Goal: Information Seeking & Learning: Compare options

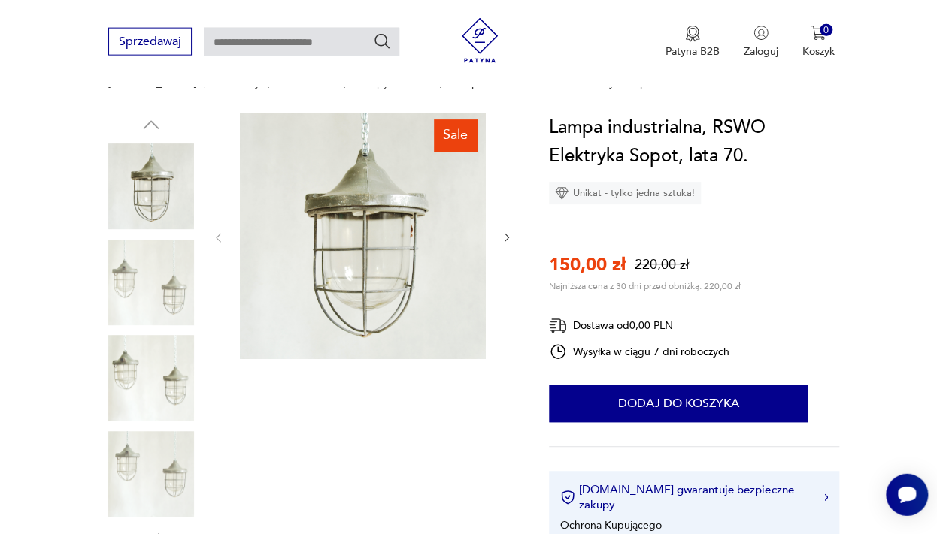
scroll to position [132, 0]
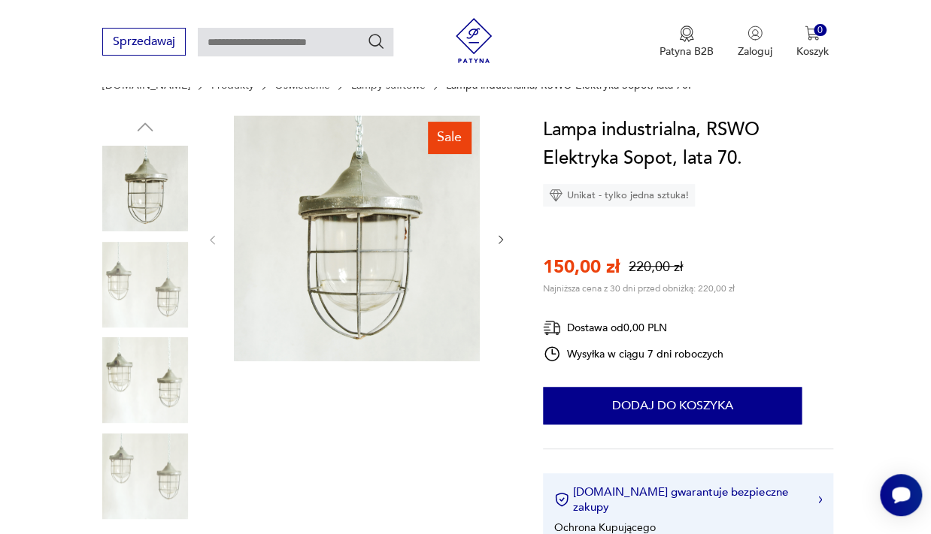
click at [500, 236] on icon "button" at bounding box center [500, 240] width 5 height 8
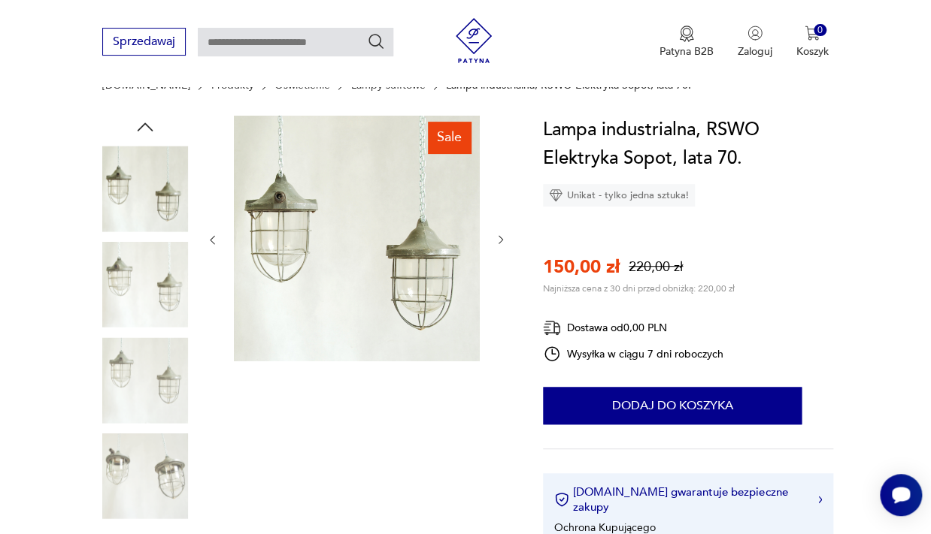
click at [500, 236] on icon "button" at bounding box center [500, 240] width 5 height 8
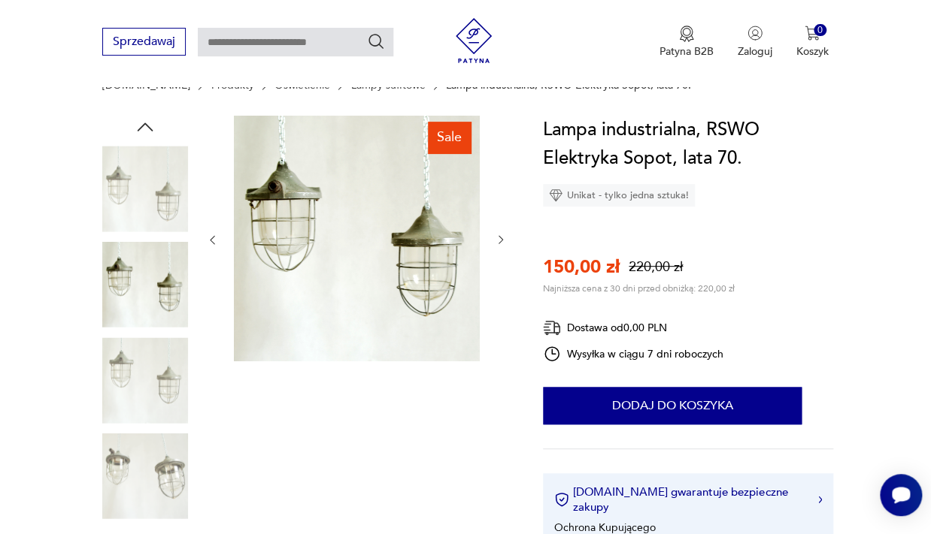
click at [500, 236] on icon "button" at bounding box center [500, 240] width 5 height 8
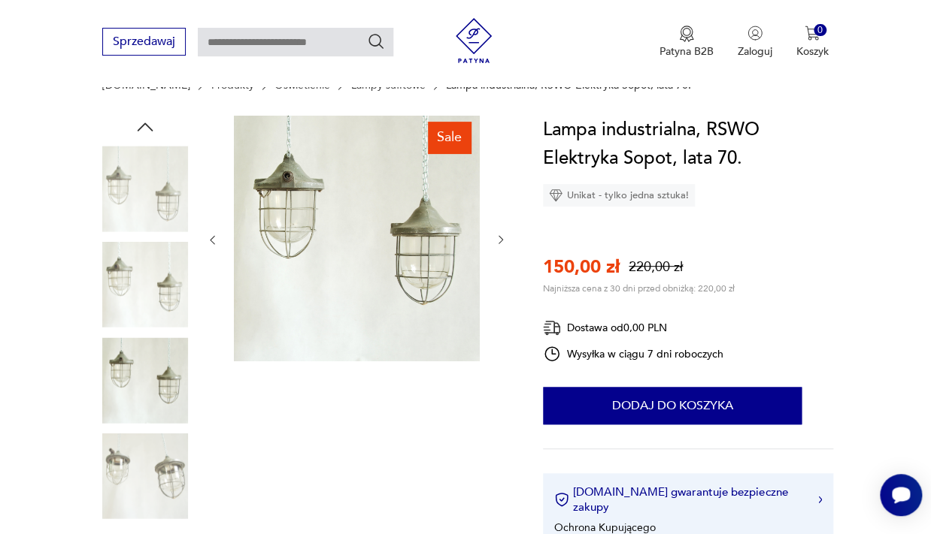
click at [500, 236] on icon "button" at bounding box center [500, 240] width 5 height 8
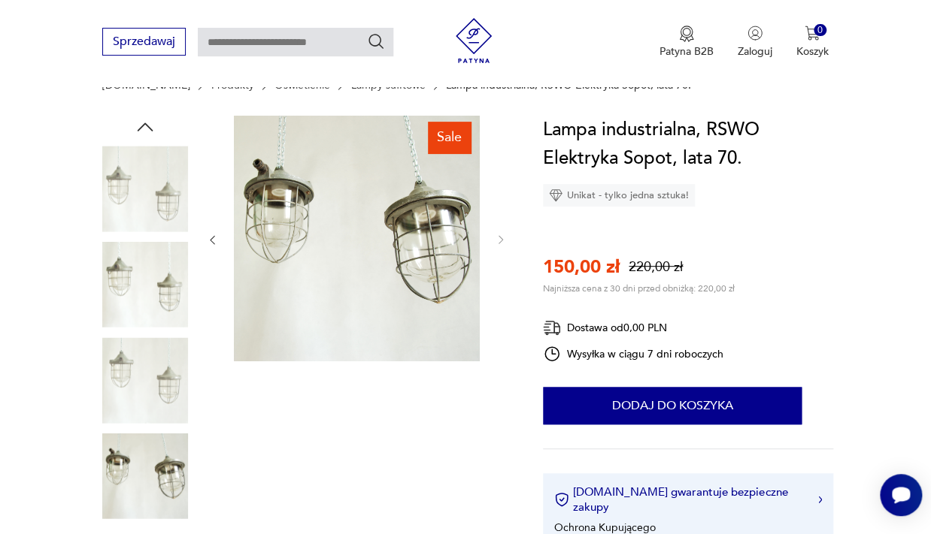
click at [342, 235] on img at bounding box center [357, 239] width 246 height 246
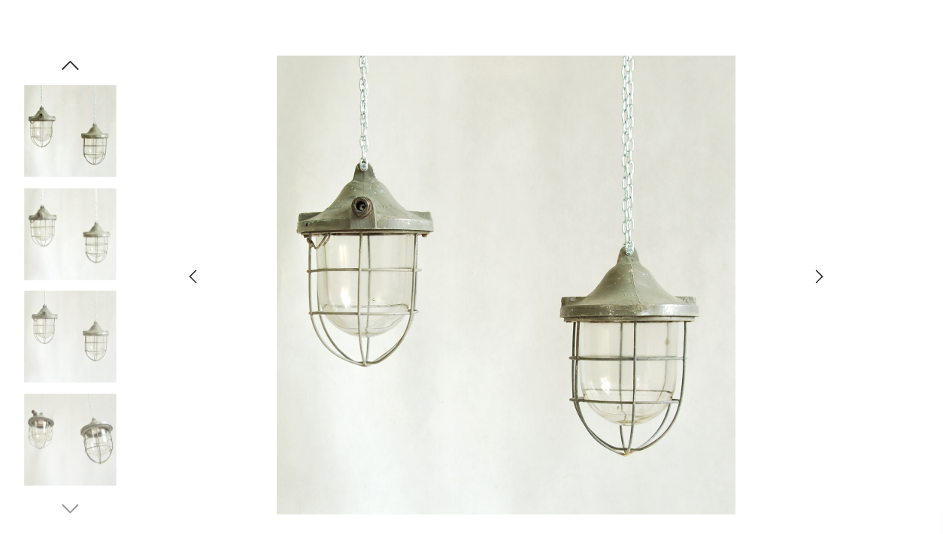
click at [77, 141] on img at bounding box center [66, 123] width 86 height 86
click at [87, 230] on img at bounding box center [66, 218] width 86 height 86
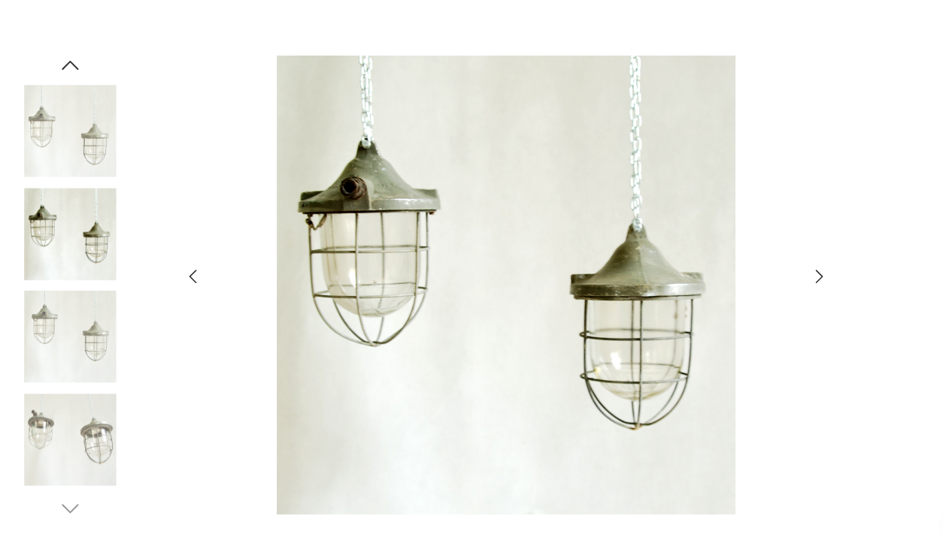
click at [73, 401] on img at bounding box center [66, 410] width 86 height 86
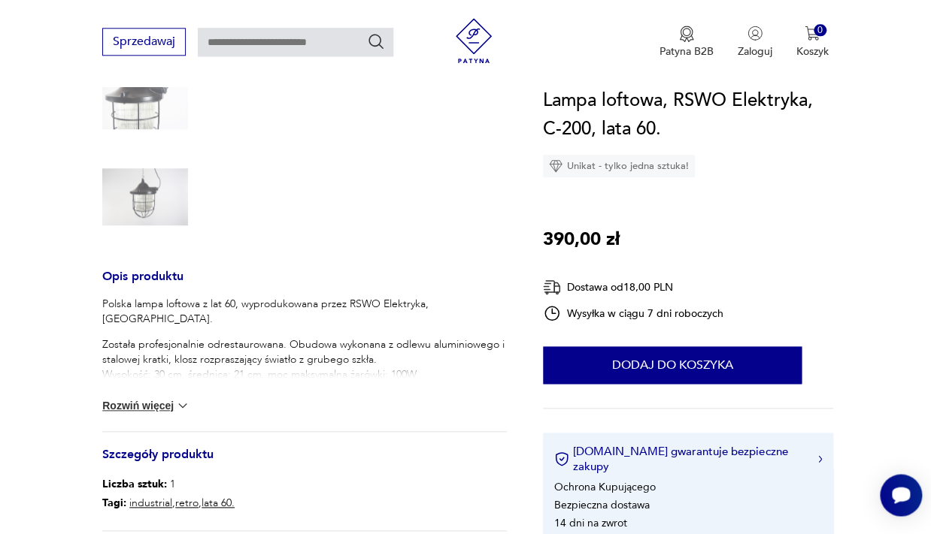
scroll to position [386, 0]
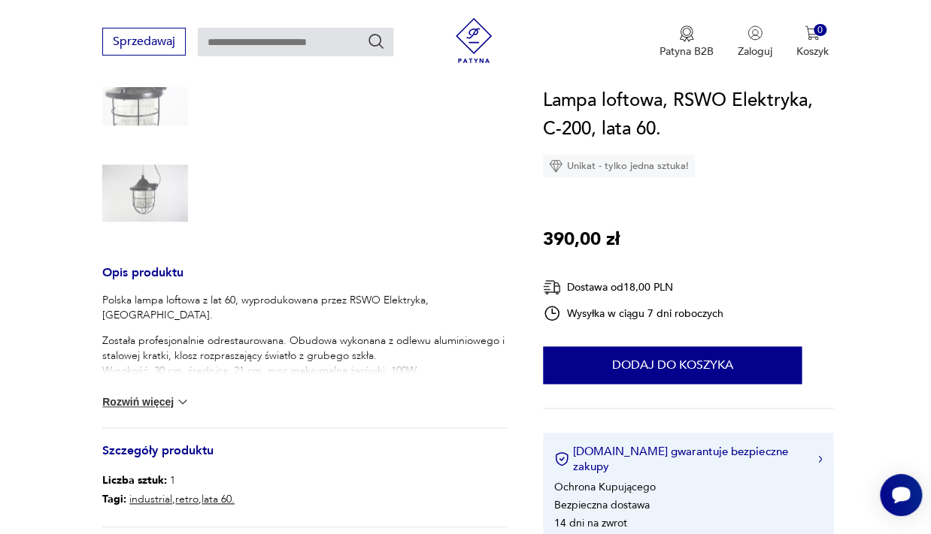
click at [158, 400] on button "Rozwiń więcej" at bounding box center [145, 402] width 87 height 15
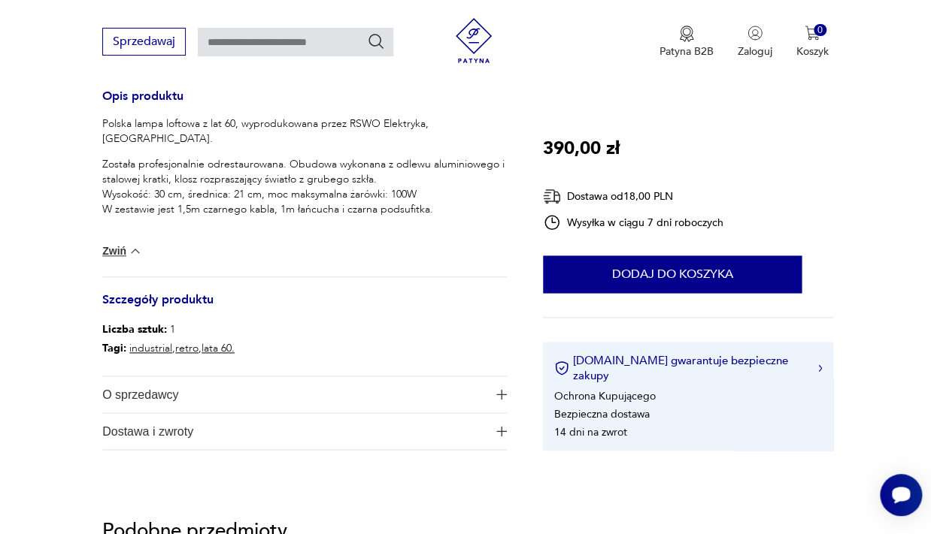
scroll to position [574, 0]
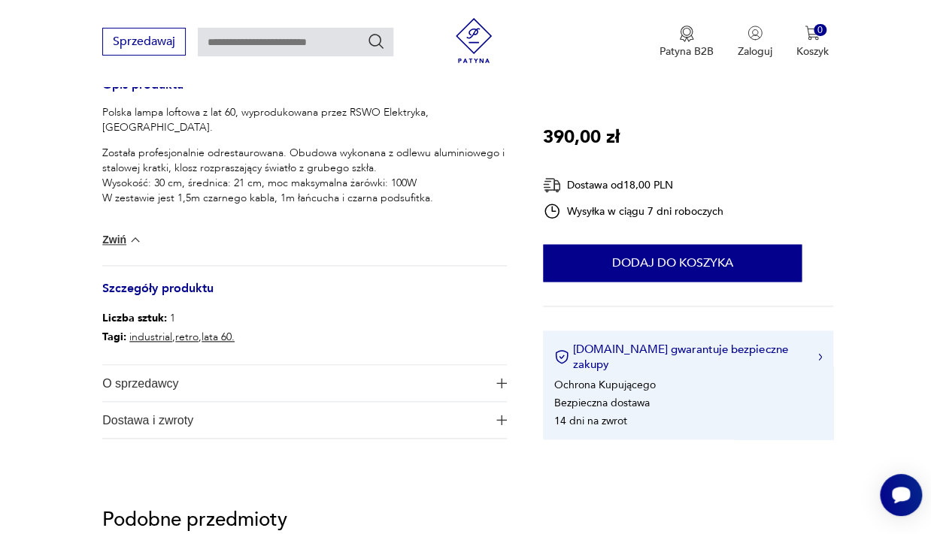
click at [475, 386] on span "O sprzedawcy" at bounding box center [294, 383] width 384 height 36
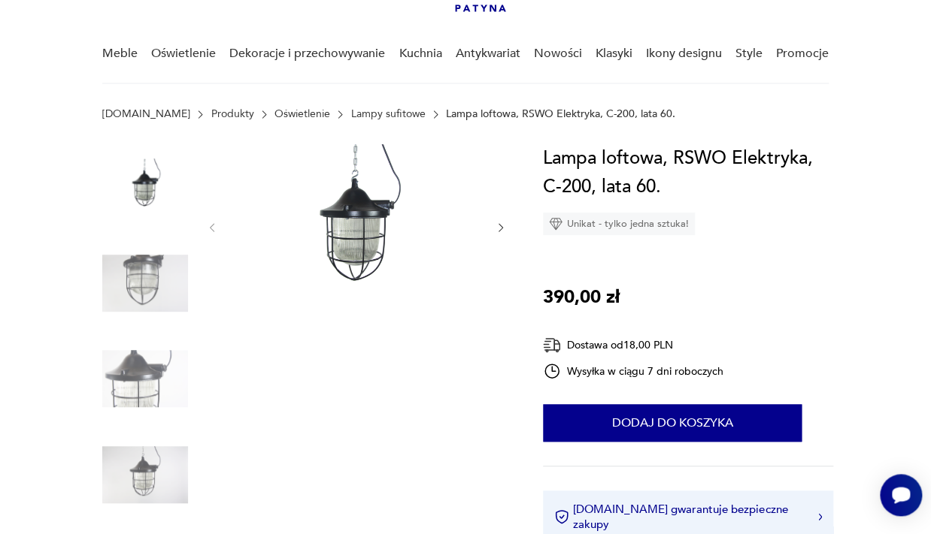
scroll to position [103, 0]
click at [359, 234] on img at bounding box center [357, 227] width 246 height 164
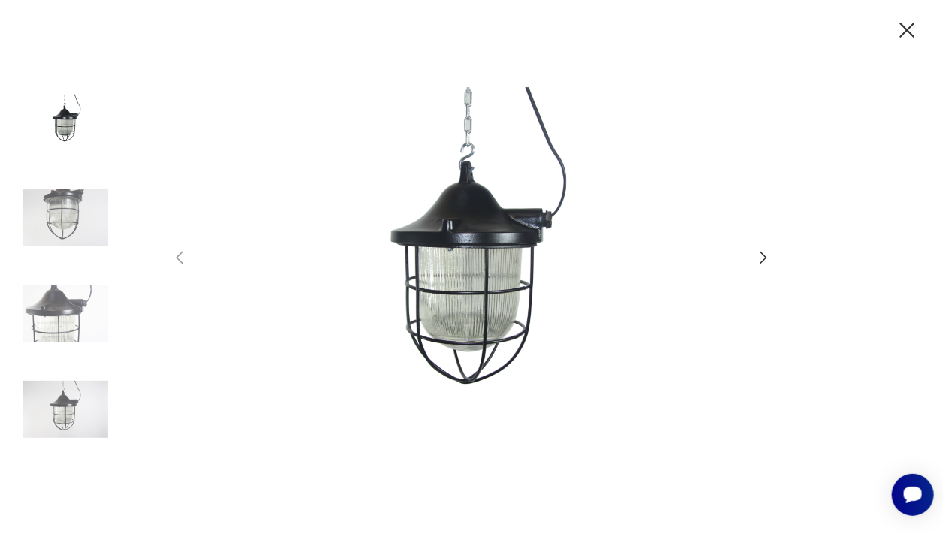
click at [768, 253] on icon "button" at bounding box center [763, 258] width 18 height 18
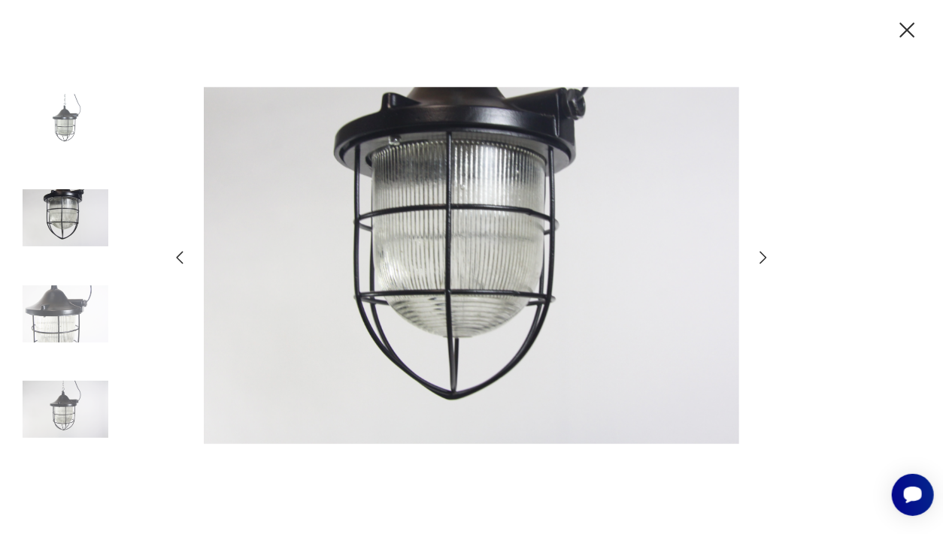
click at [768, 253] on icon "button" at bounding box center [763, 258] width 18 height 18
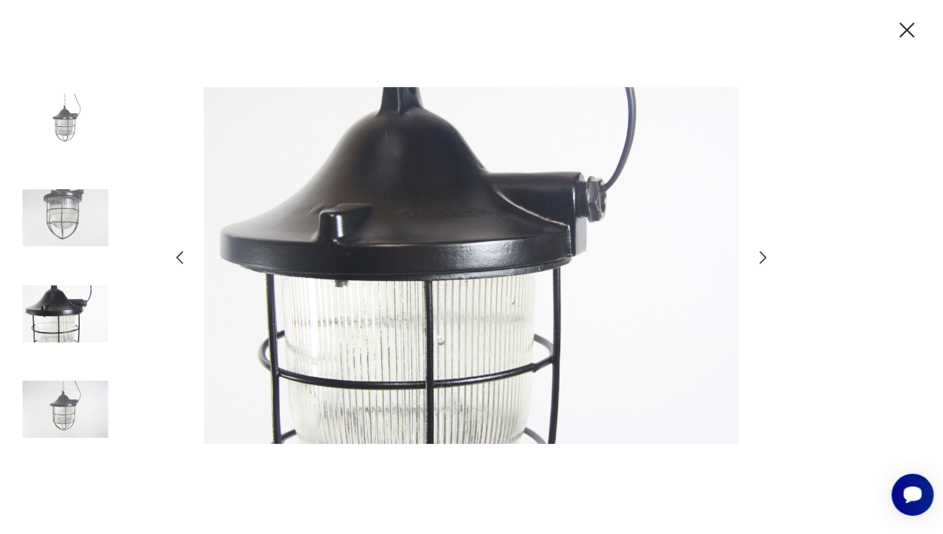
click at [768, 253] on icon "button" at bounding box center [763, 258] width 18 height 18
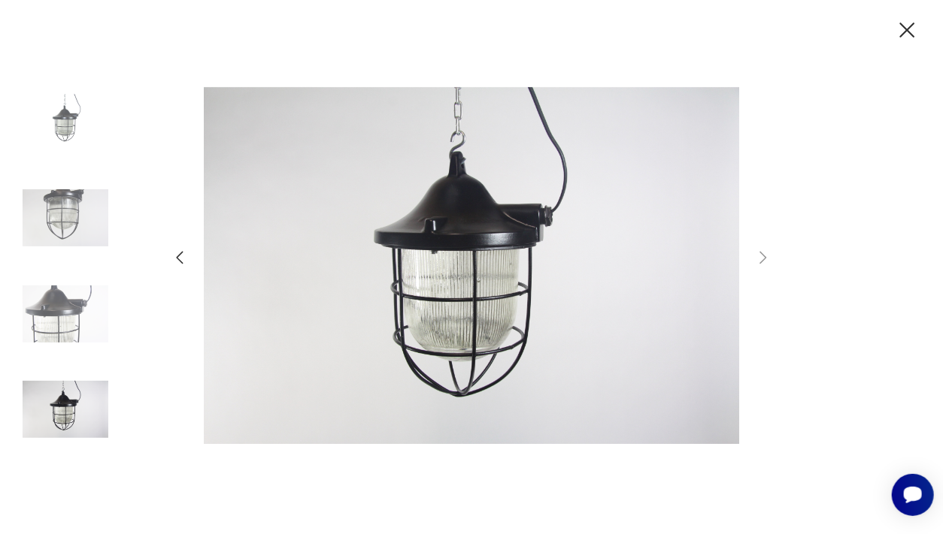
click at [915, 26] on icon "button" at bounding box center [907, 30] width 26 height 26
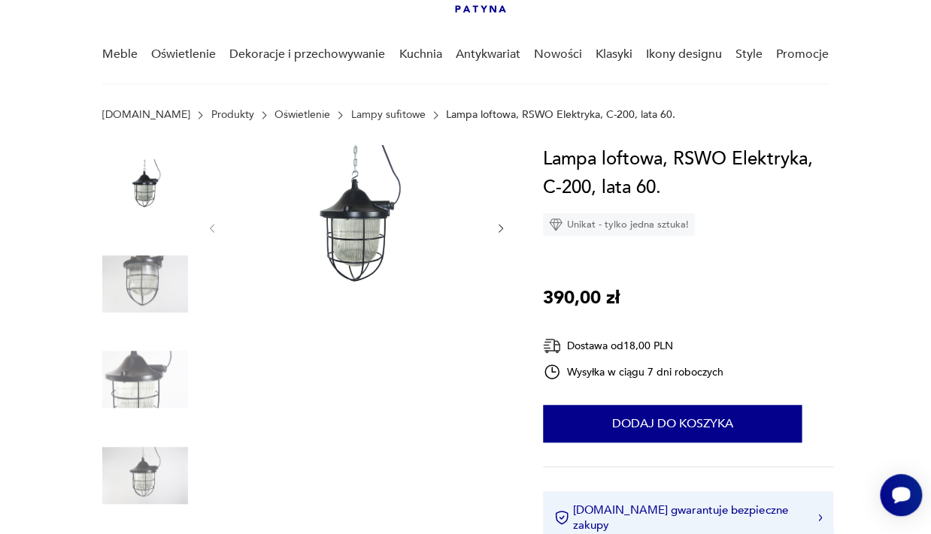
click at [351, 109] on link "Lampy sufitowe" at bounding box center [388, 115] width 74 height 12
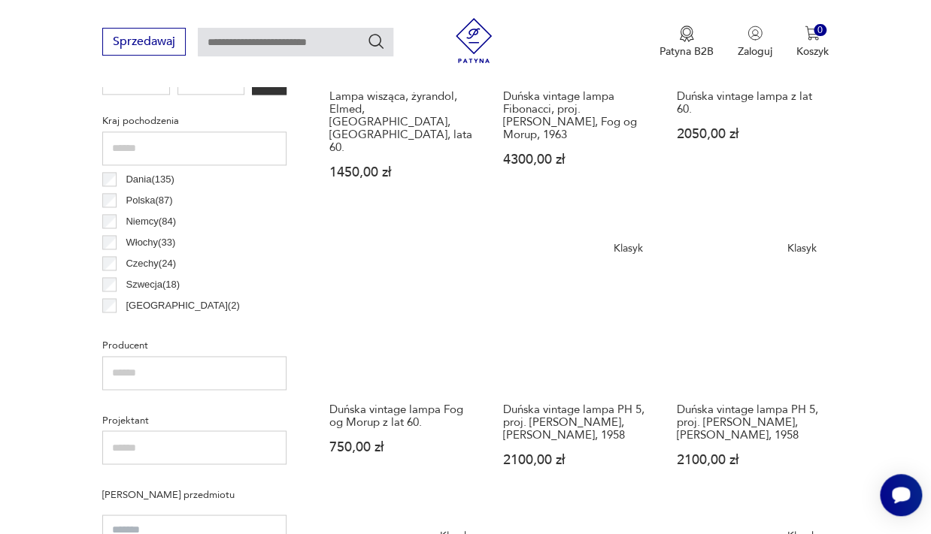
scroll to position [759, 0]
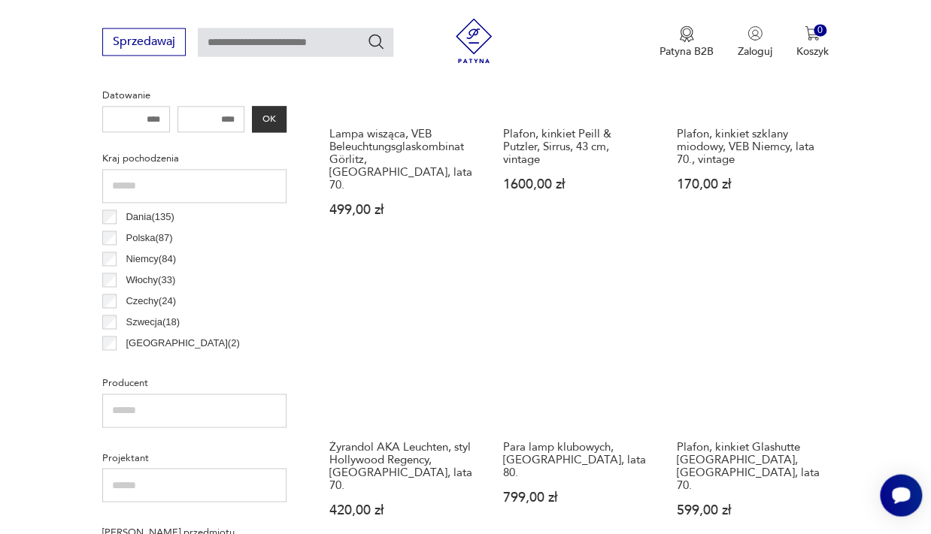
scroll to position [724, 0]
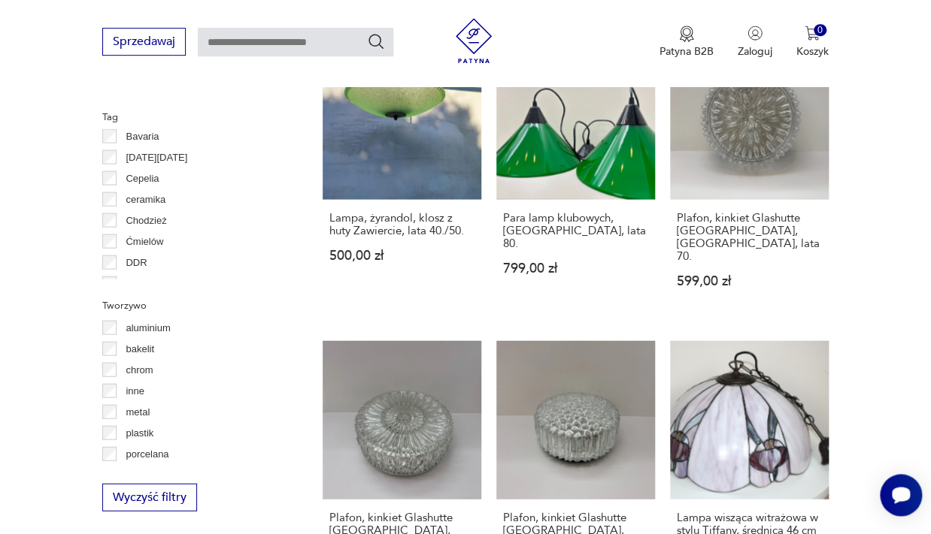
scroll to position [1249, 0]
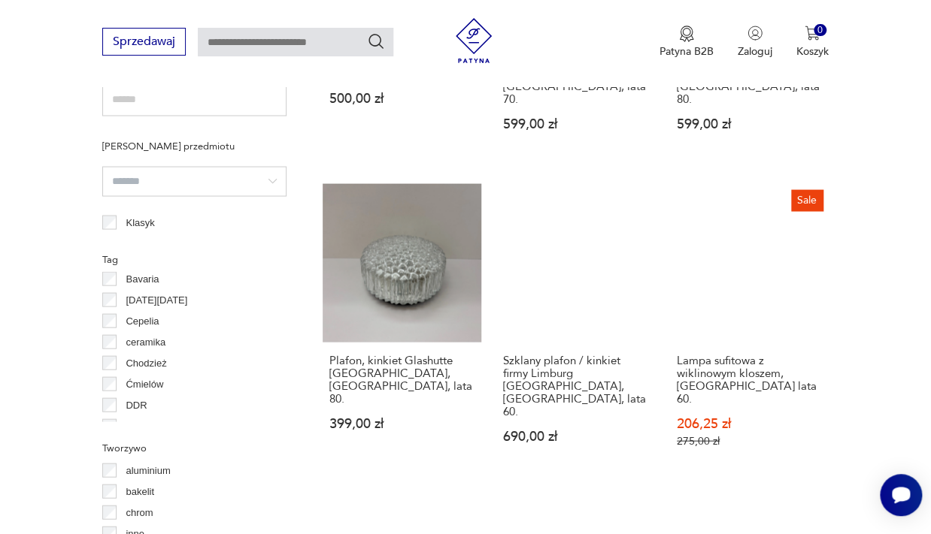
scroll to position [1216, 0]
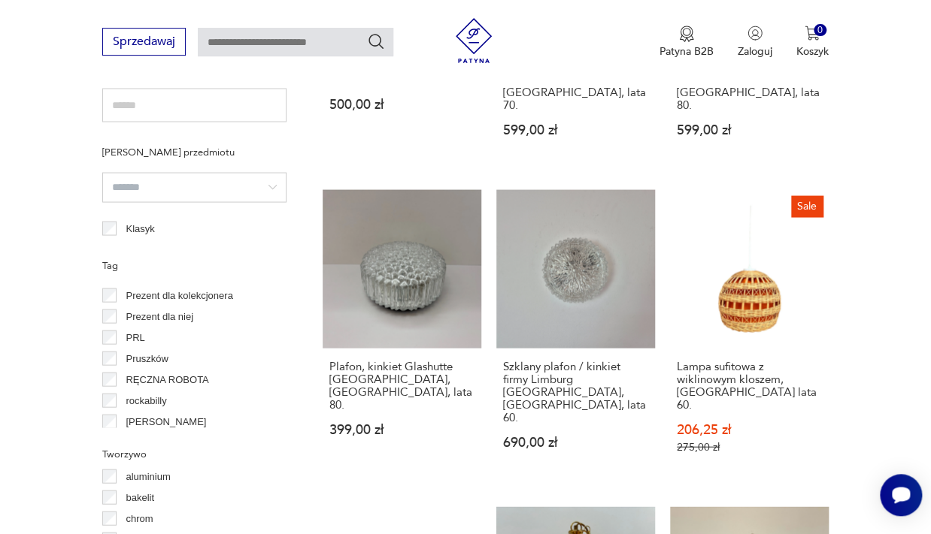
scroll to position [855, 0]
